Goal: Task Accomplishment & Management: Use online tool/utility

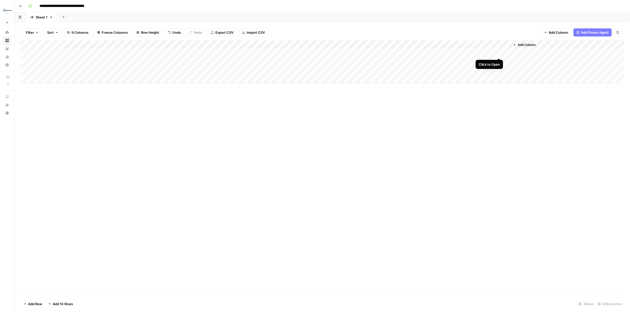
click at [499, 53] on div "Add Column" at bounding box center [323, 62] width 604 height 43
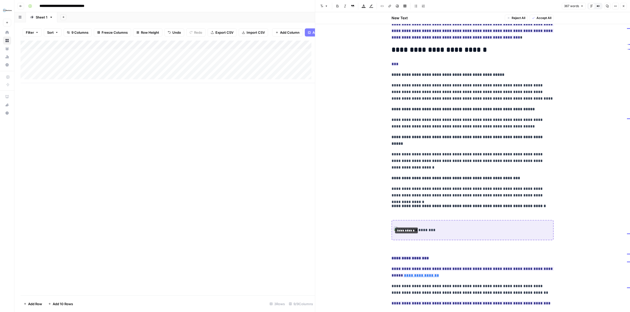
scroll to position [100, 0]
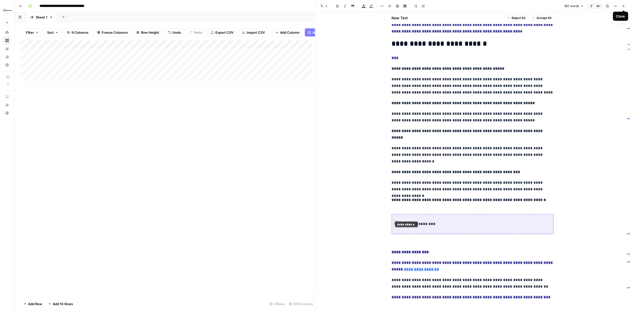
click at [623, 5] on icon "button" at bounding box center [624, 6] width 3 height 3
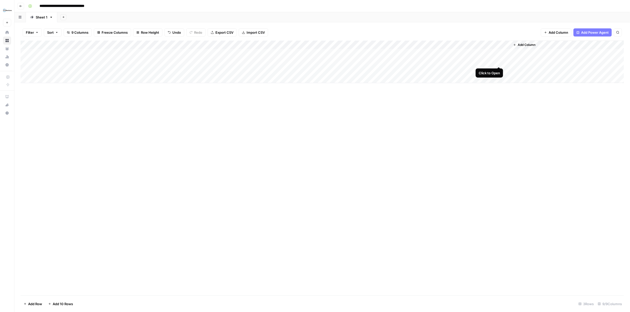
click at [499, 61] on div "Add Column" at bounding box center [323, 62] width 604 height 43
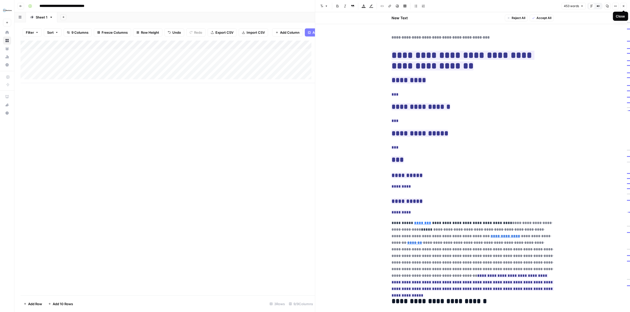
click at [623, 7] on icon "button" at bounding box center [624, 6] width 2 height 2
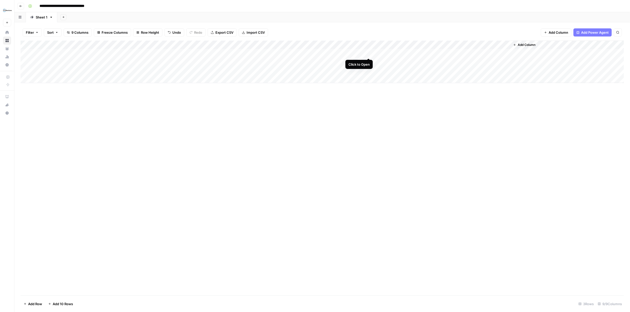
click at [369, 53] on div "Add Column" at bounding box center [323, 62] width 604 height 43
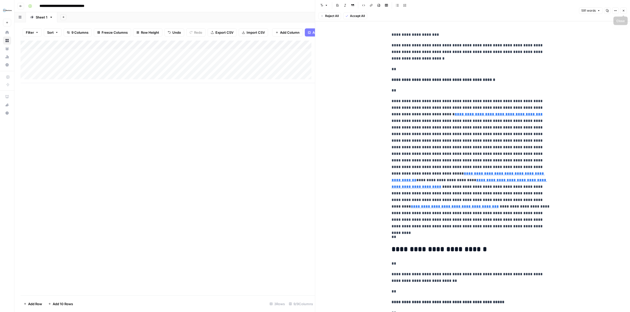
click at [624, 12] on button "Close" at bounding box center [624, 10] width 7 height 7
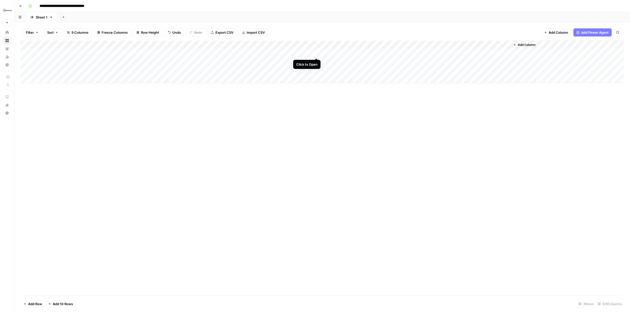
click at [316, 53] on div "Add Column" at bounding box center [323, 62] width 604 height 43
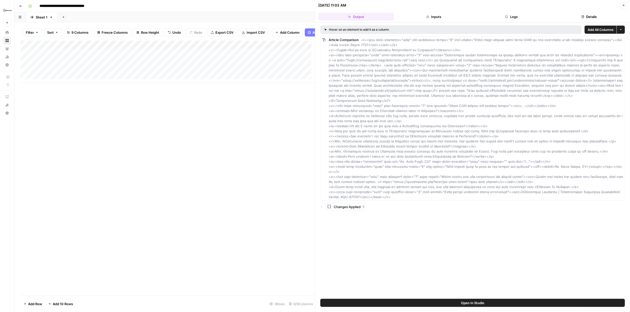
click at [624, 4] on icon "button" at bounding box center [624, 5] width 3 height 3
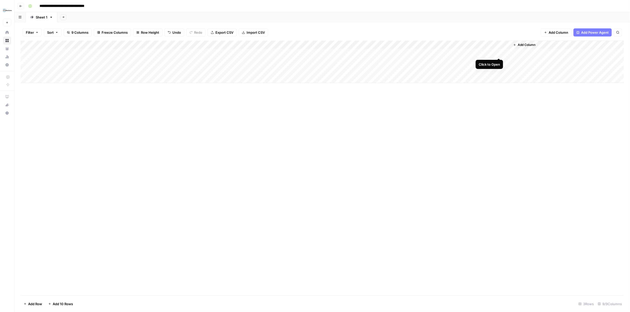
click at [499, 53] on div "Add Column" at bounding box center [323, 62] width 604 height 43
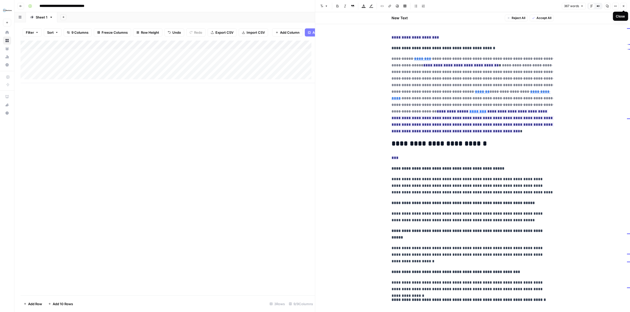
click at [624, 5] on icon "button" at bounding box center [624, 6] width 3 height 3
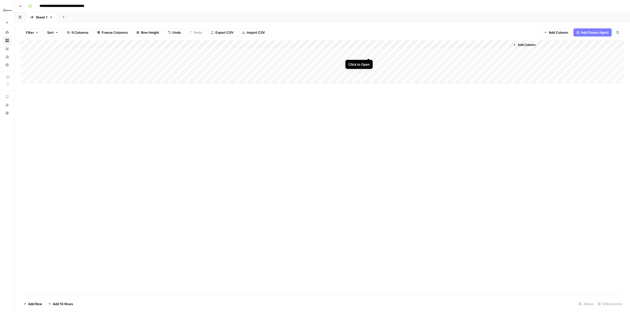
click at [367, 51] on div "Add Column" at bounding box center [323, 62] width 604 height 43
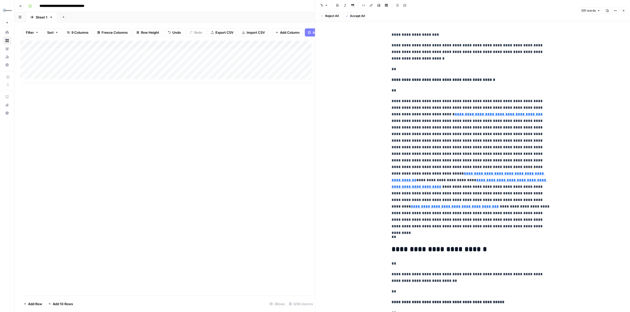
click at [624, 10] on icon "button" at bounding box center [624, 10] width 3 height 3
